Goal: Task Accomplishment & Management: Use online tool/utility

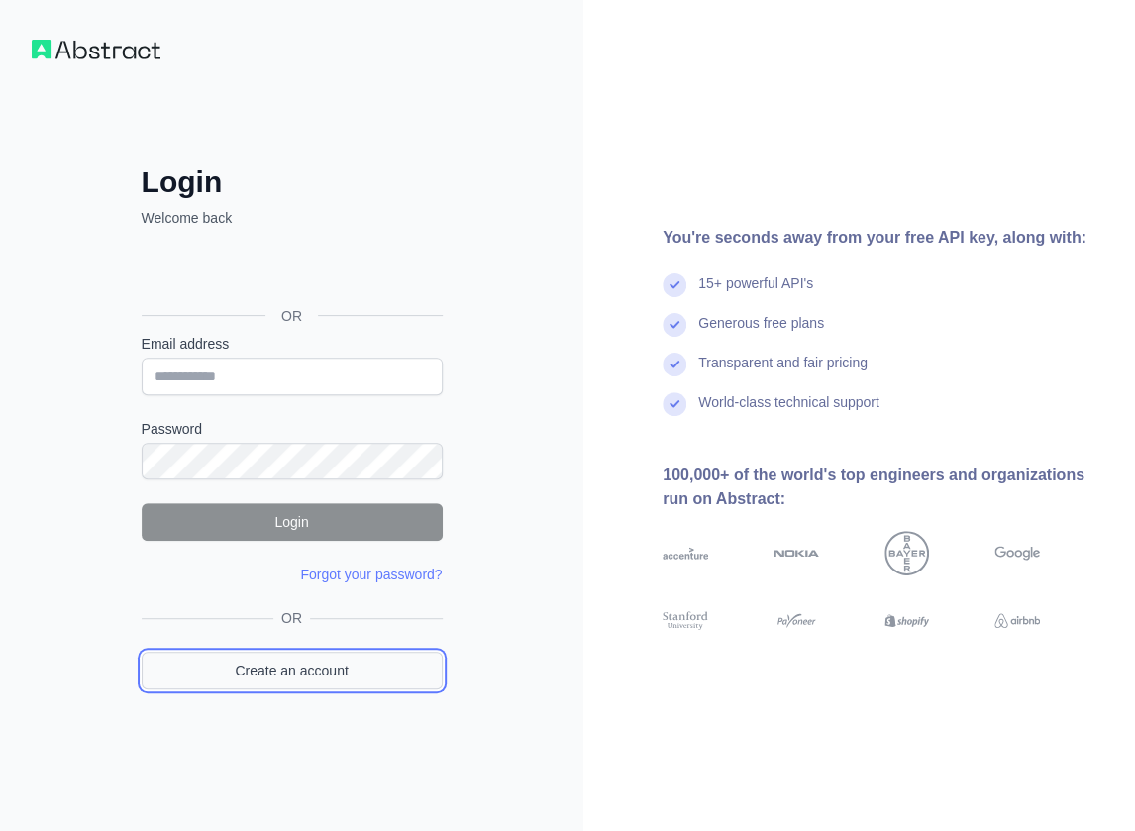
click at [350, 678] on link "Create an account" at bounding box center [292, 671] width 301 height 38
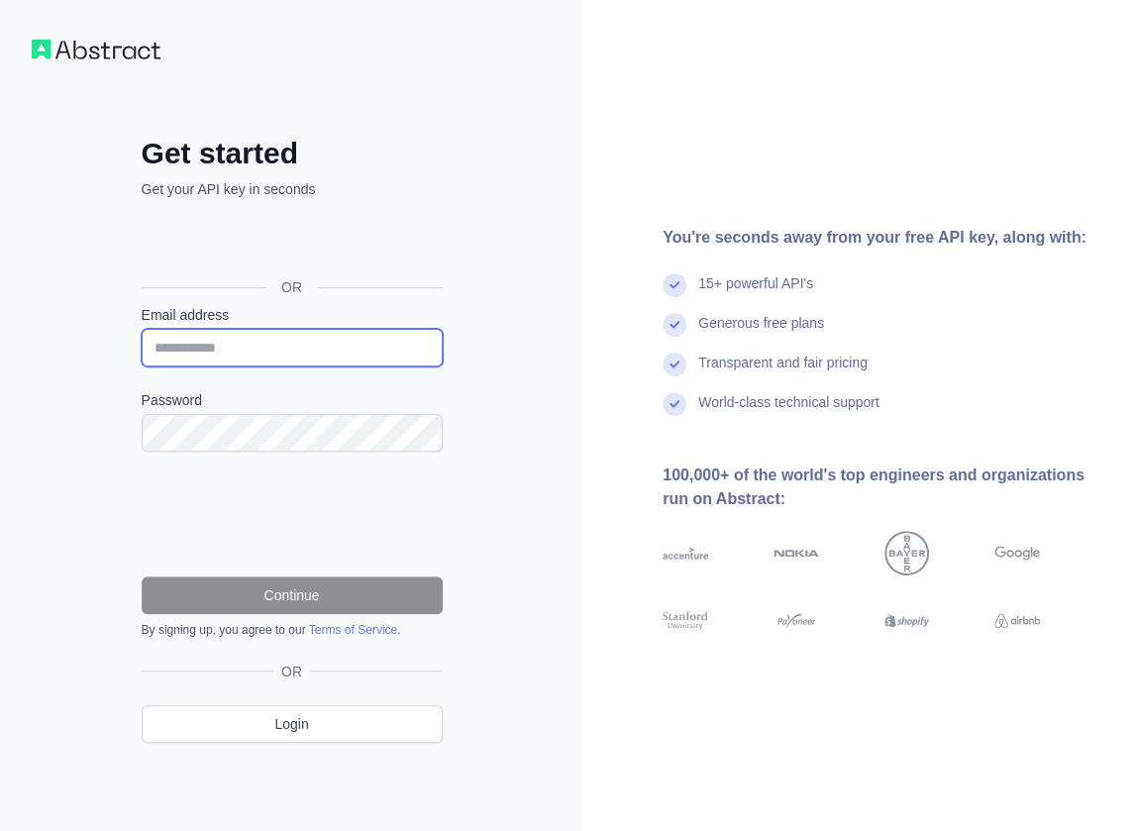
click at [217, 341] on input "Email address" at bounding box center [292, 348] width 301 height 38
paste input "**********"
type input "**********"
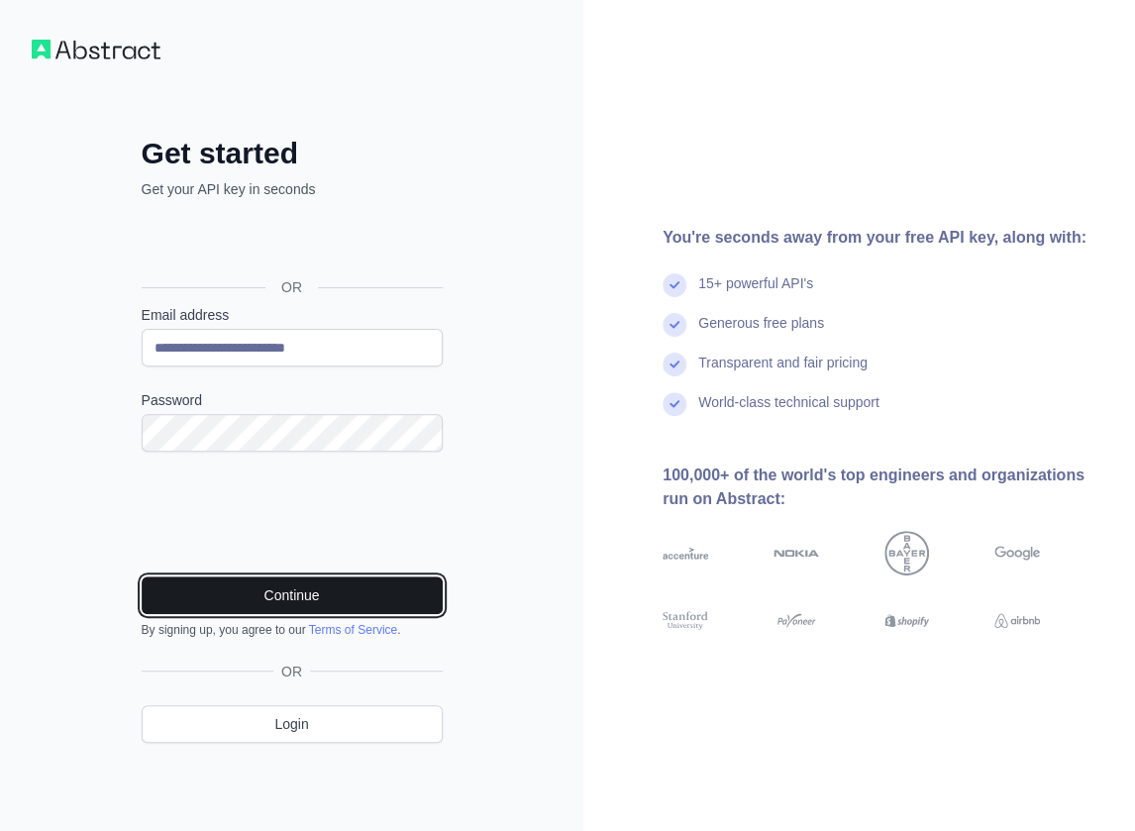
click at [217, 579] on button "Continue" at bounding box center [292, 595] width 301 height 38
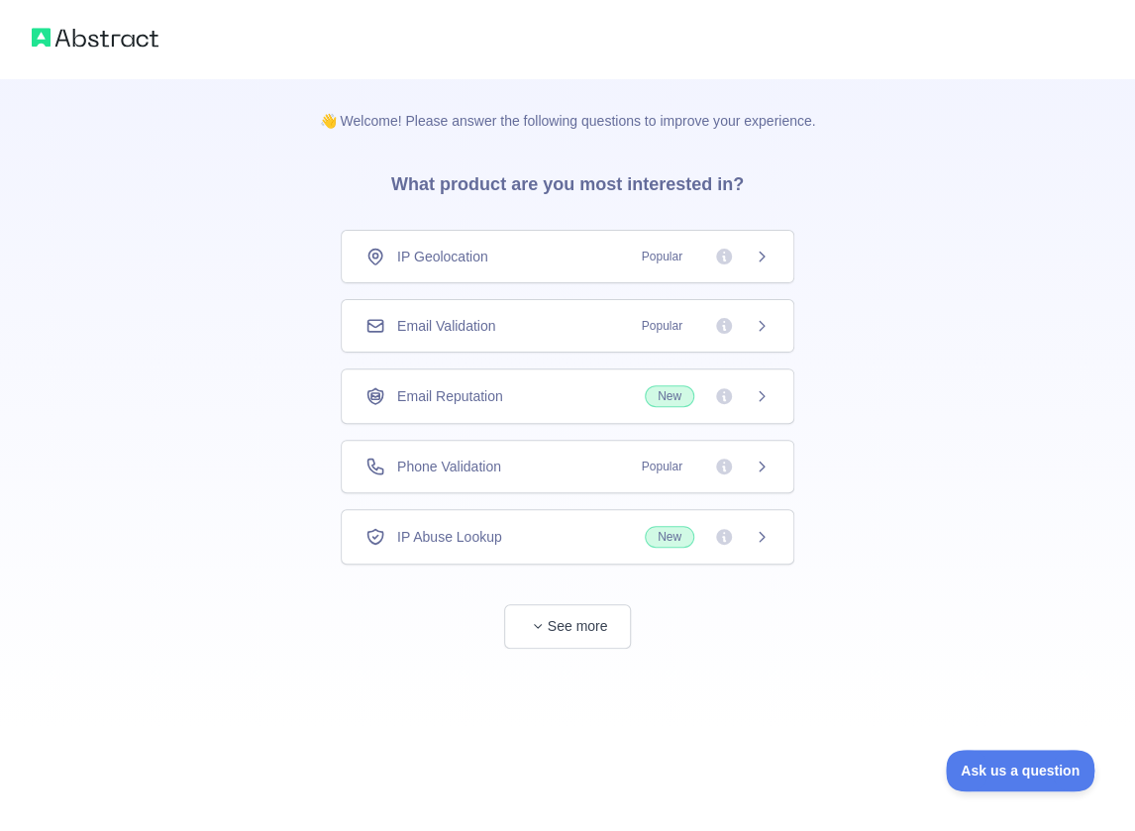
click at [507, 319] on div "Email Validation Popular" at bounding box center [567, 326] width 404 height 20
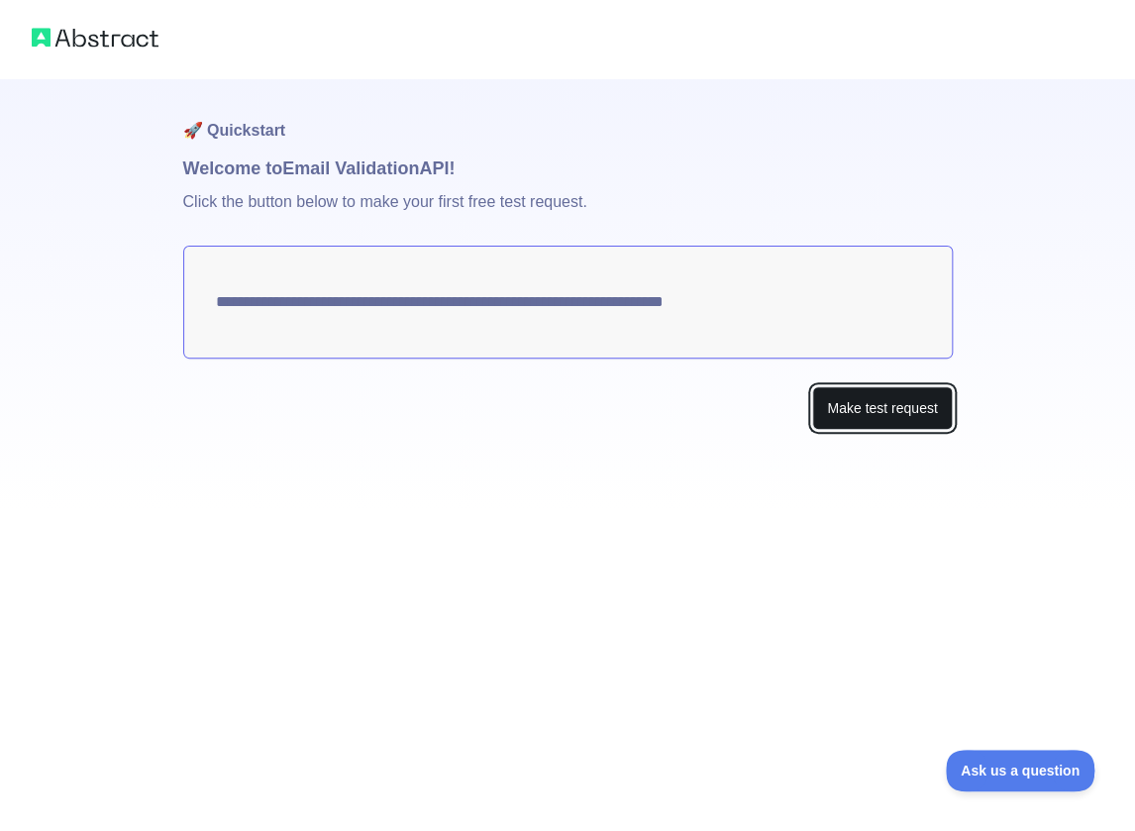
click at [898, 408] on button "Make test request" at bounding box center [882, 408] width 140 height 45
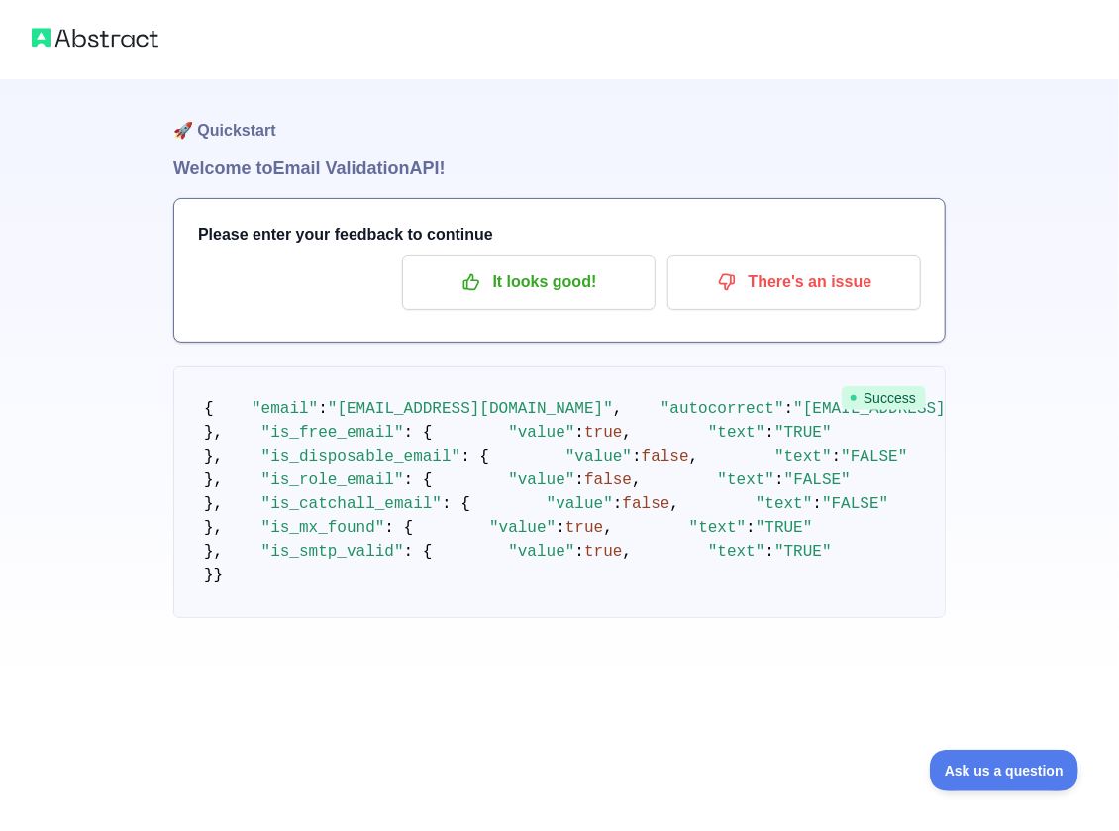
click at [526, 251] on div "Please enter your feedback to continue It looks good! There's an issue" at bounding box center [559, 270] width 771 height 143
click at [520, 276] on p "It looks good!" at bounding box center [529, 282] width 224 height 34
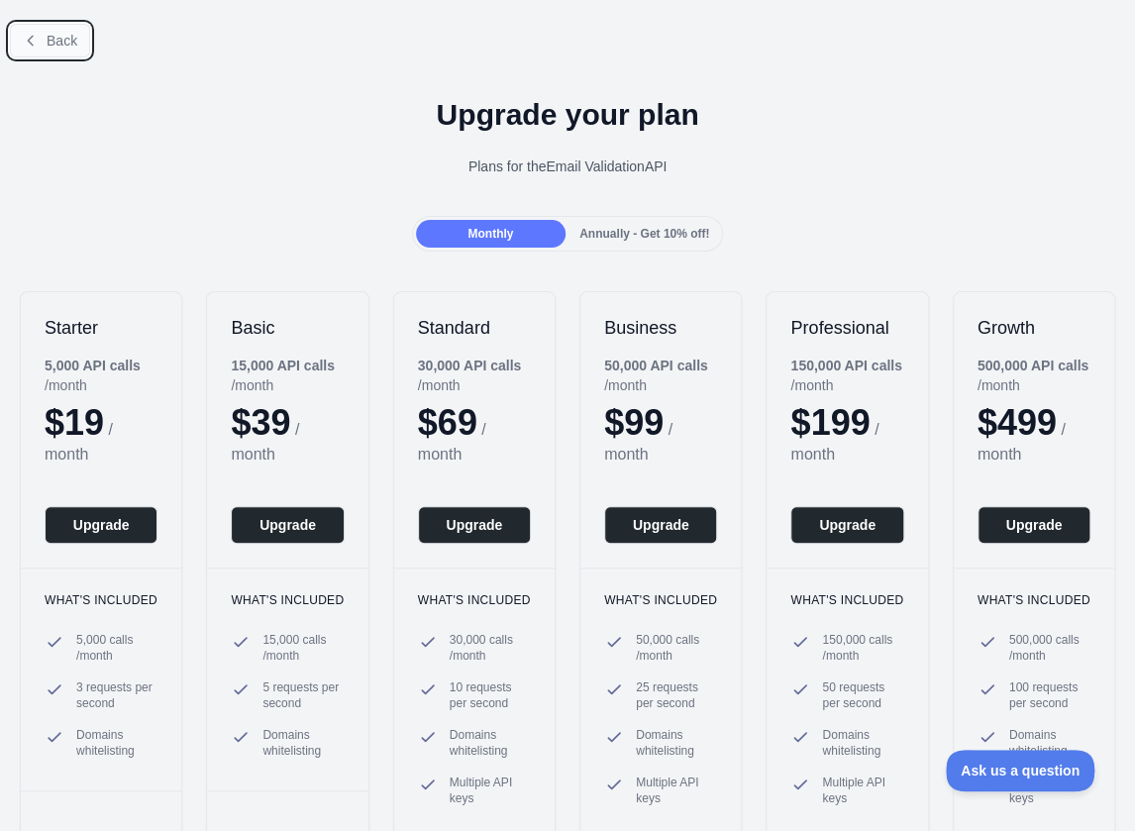
click at [75, 35] on span "Back" at bounding box center [62, 41] width 31 height 16
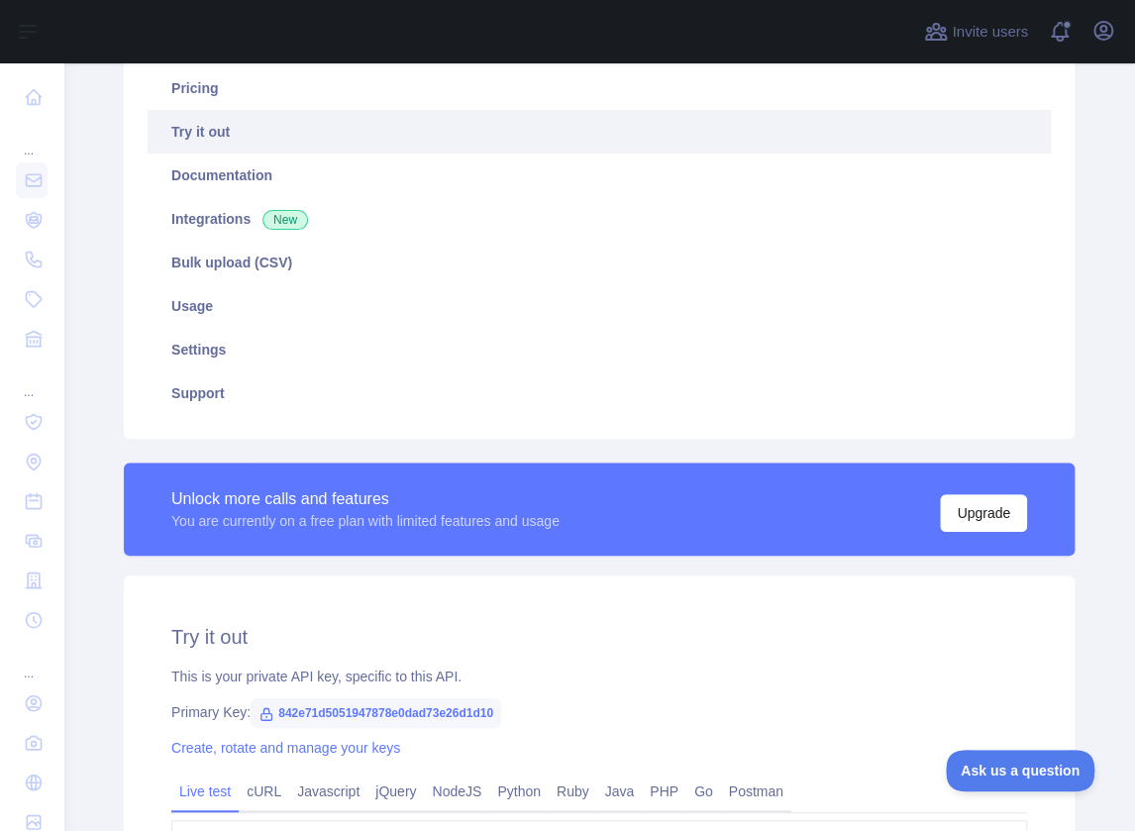
scroll to position [198, 0]
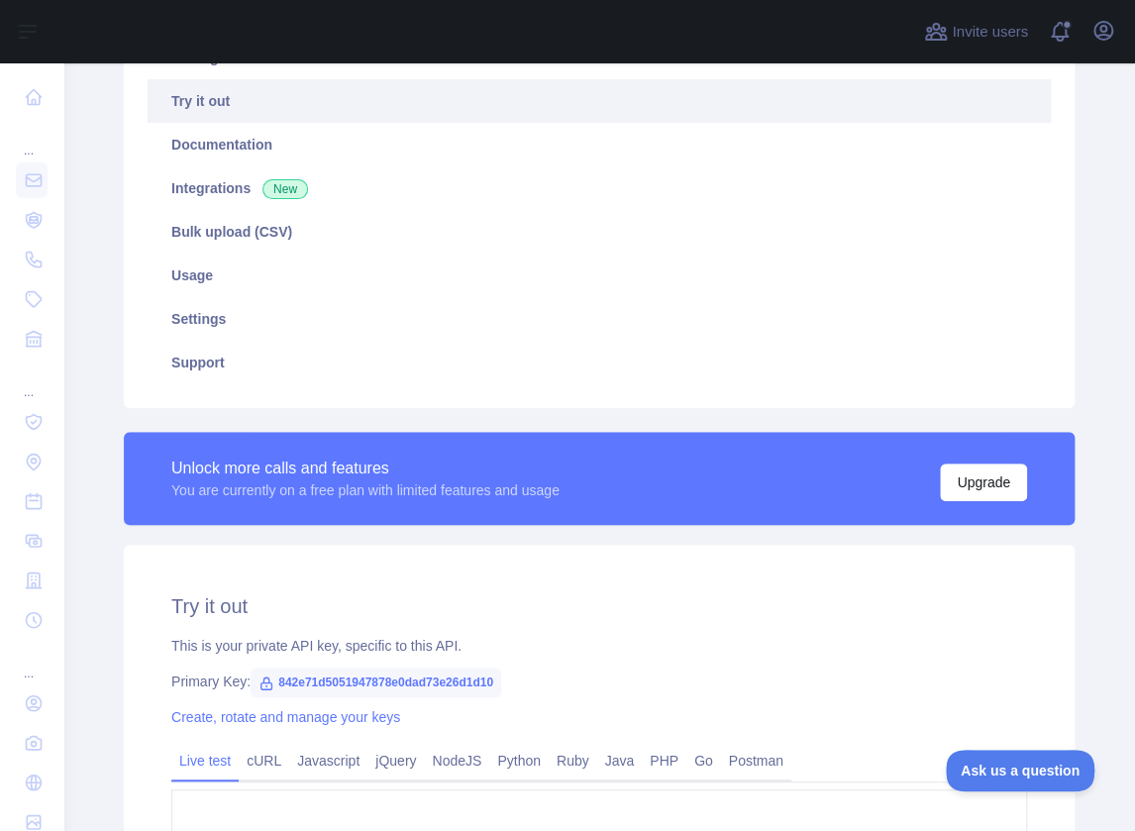
click at [476, 686] on span "842e71d5051947878e0dad73e26d1d10" at bounding box center [376, 683] width 251 height 30
click at [474, 682] on span "842e71d5051947878e0dad73e26d1d10" at bounding box center [376, 683] width 251 height 30
copy span "842e71d5051947878e0dad73e26d1d10"
